Goal: Transaction & Acquisition: Purchase product/service

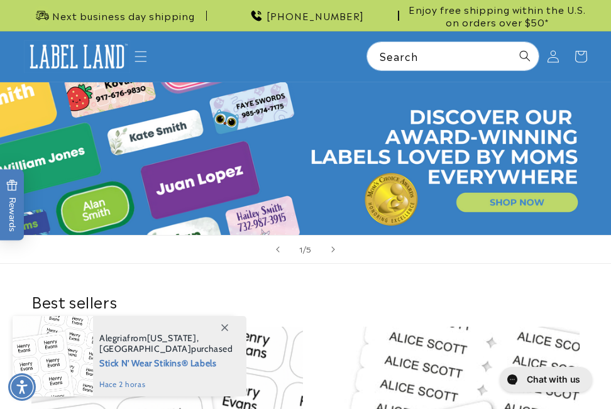
click at [180, 176] on icon "Close dialog" at bounding box center [224, 327] width 7 height 7
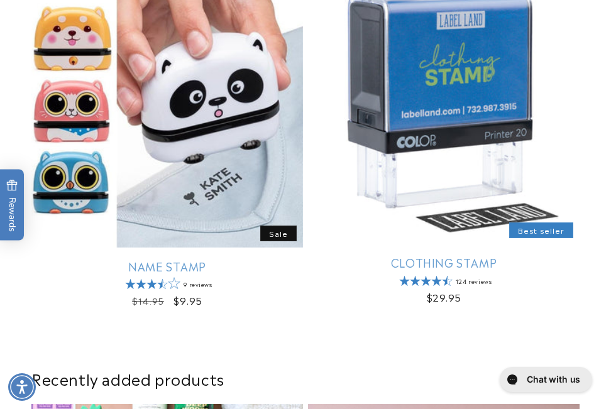
scroll to position [817, 0]
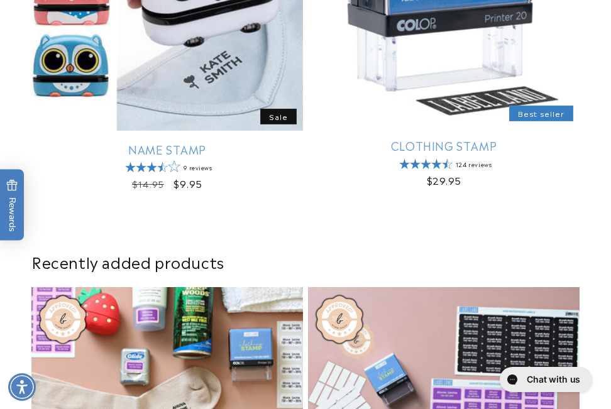
click at [180, 138] on link "Clothing Stamp" at bounding box center [444, 145] width 272 height 14
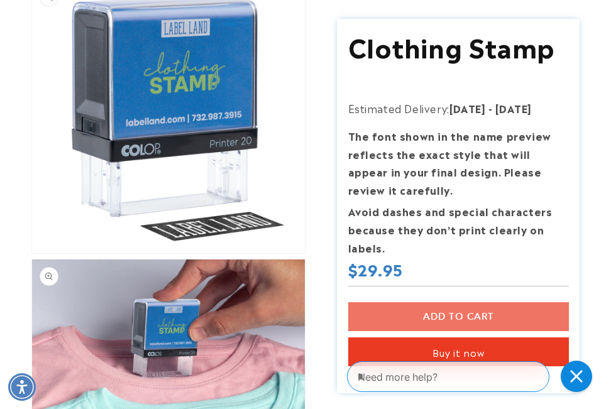
click at [575, 377] on icon "Close gorgias live chat" at bounding box center [576, 376] width 13 height 13
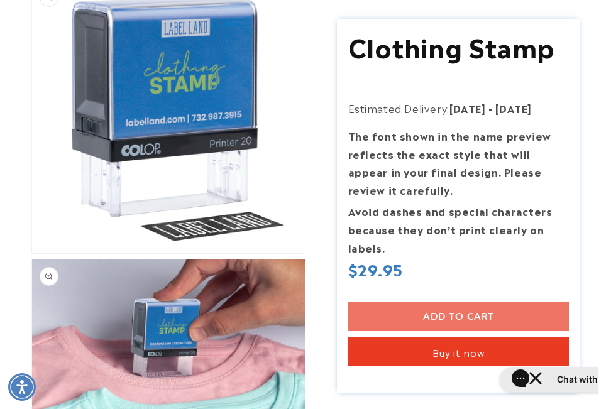
click at [455, 355] on button "Buy it now" at bounding box center [458, 352] width 221 height 29
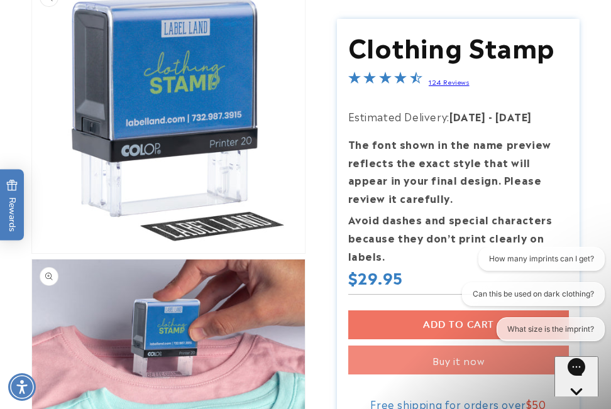
click at [579, 407] on icon "Open gorgias live chat" at bounding box center [576, 413] width 12 height 12
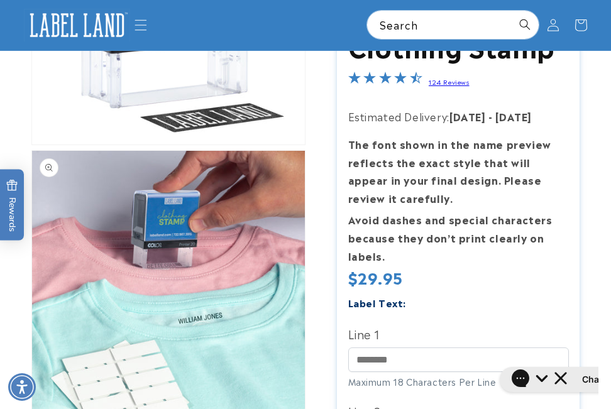
scroll to position [126, 0]
